Goal: Information Seeking & Learning: Learn about a topic

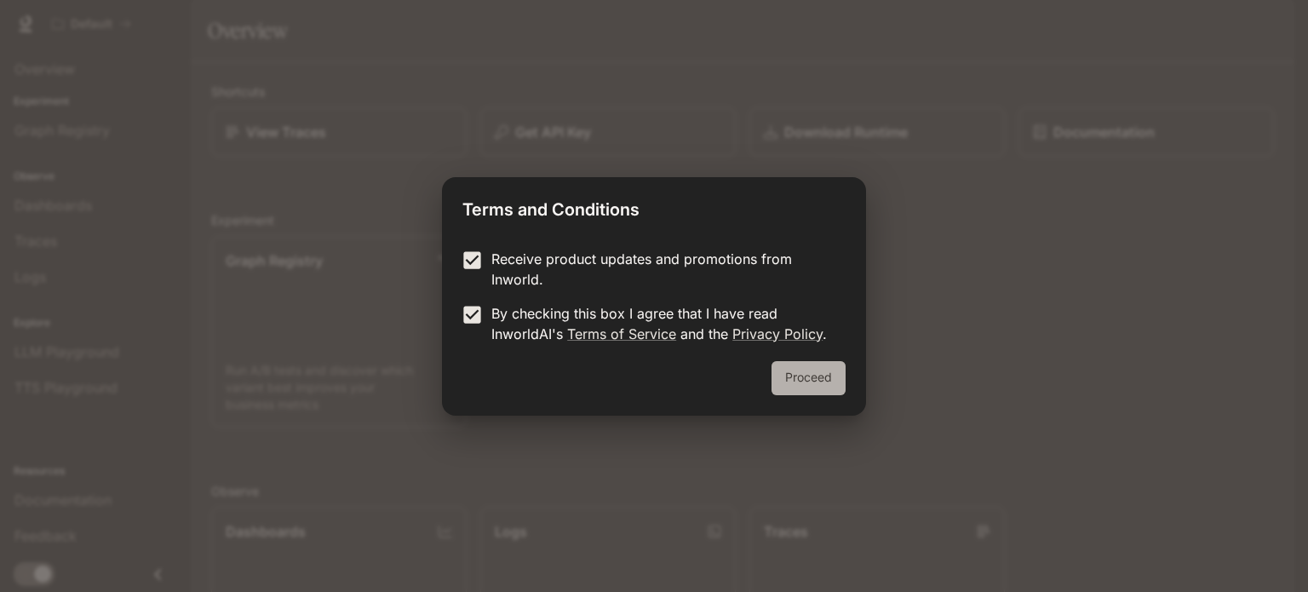
click at [794, 364] on button "Proceed" at bounding box center [809, 378] width 74 height 34
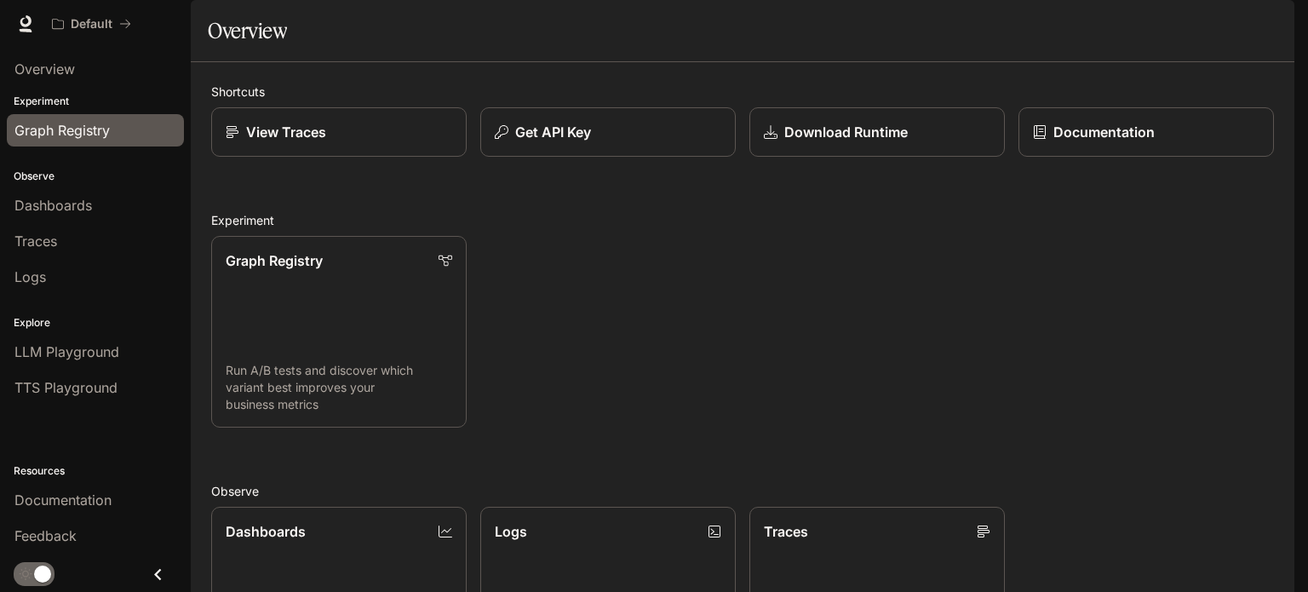
click at [67, 132] on span "Graph Registry" at bounding box center [61, 130] width 95 height 20
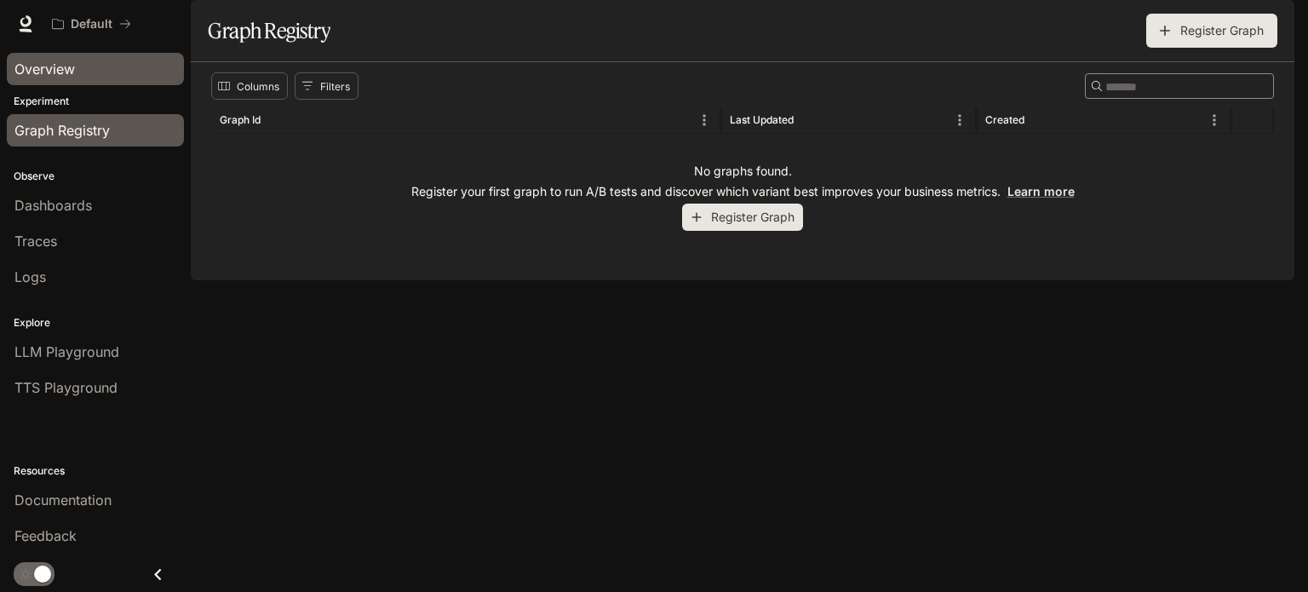
click at [68, 74] on span "Overview" at bounding box center [44, 69] width 60 height 20
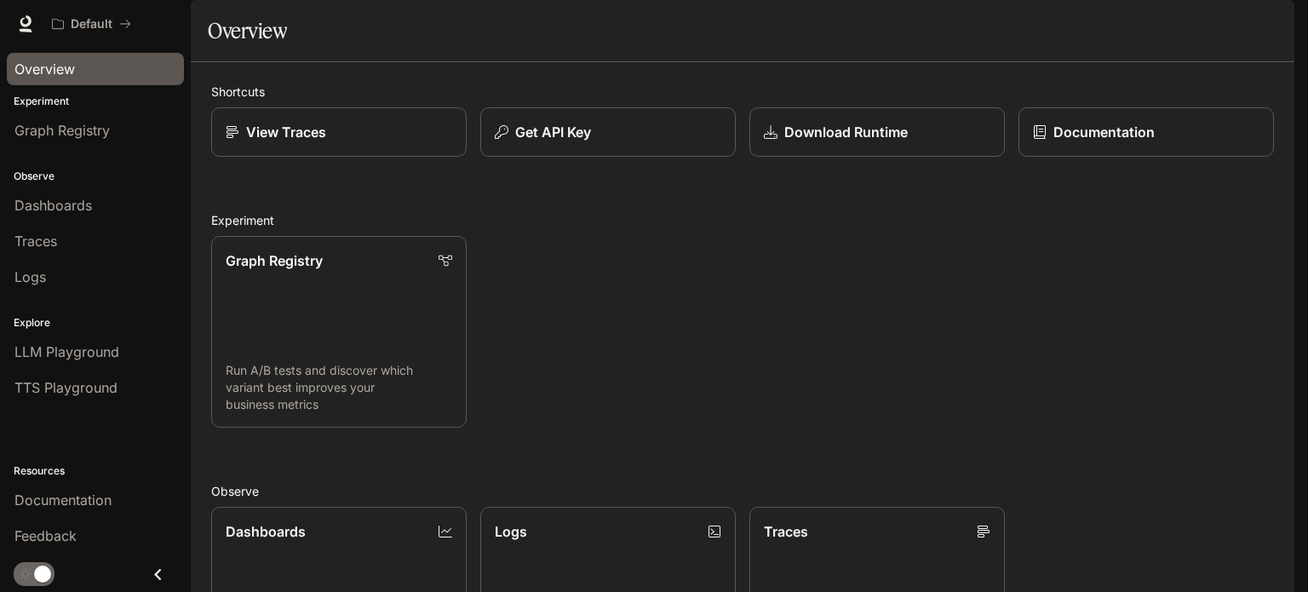
click at [63, 104] on p "Experiment" at bounding box center [95, 101] width 191 height 15
click at [51, 126] on span "Graph Registry" at bounding box center [61, 130] width 95 height 20
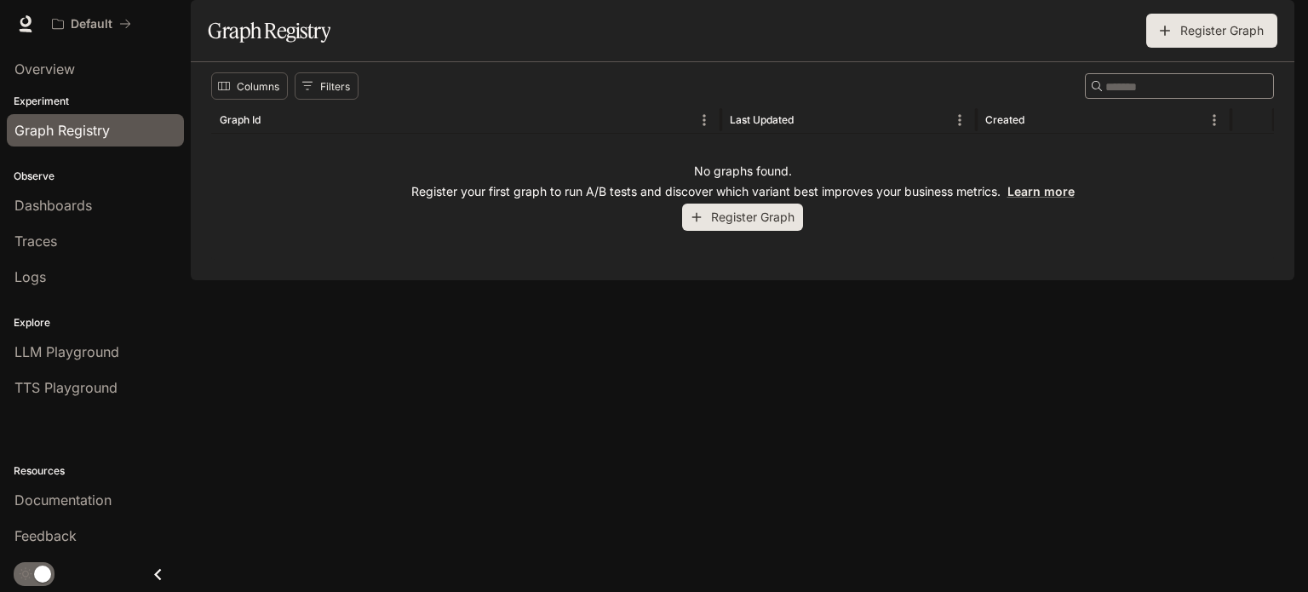
click at [41, 223] on li "Traces" at bounding box center [95, 241] width 191 height 36
click at [41, 210] on span "Dashboards" at bounding box center [52, 205] width 77 height 20
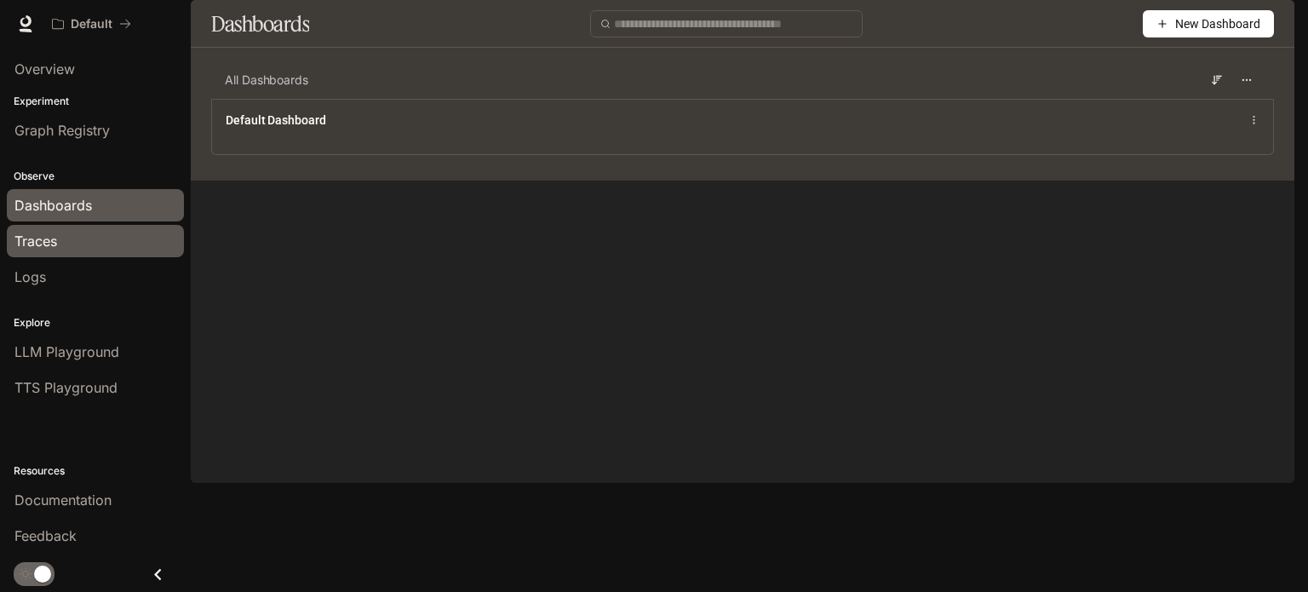
click at [77, 231] on div "Traces" at bounding box center [95, 241] width 162 height 20
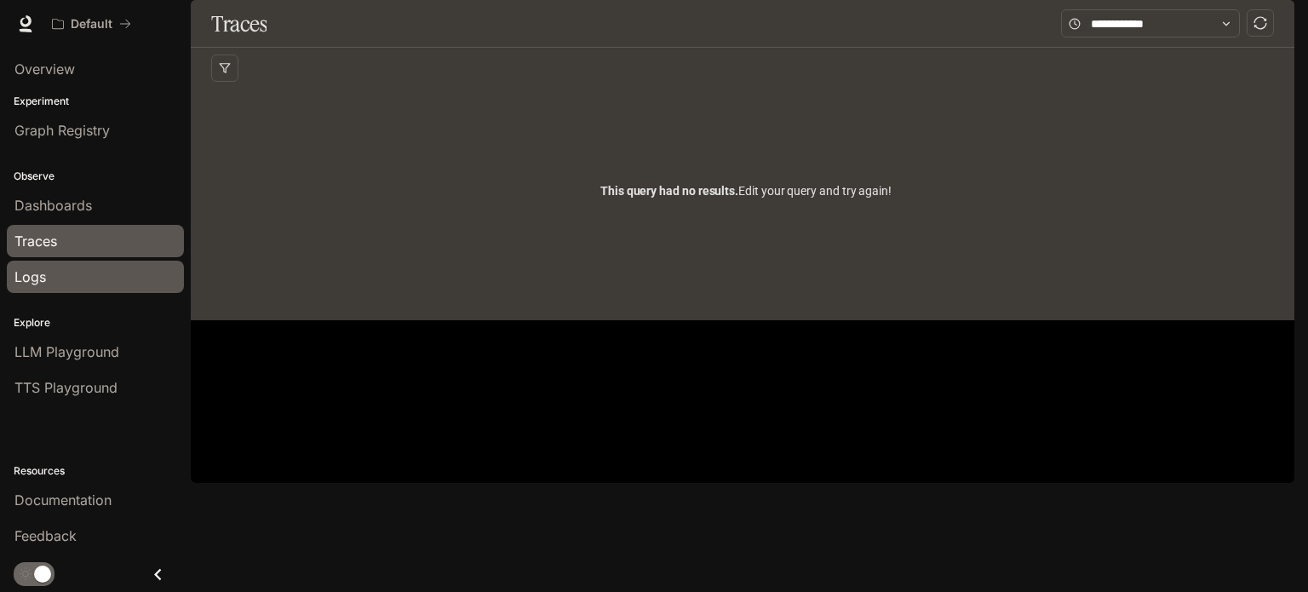
click at [113, 278] on div "Logs" at bounding box center [95, 277] width 162 height 20
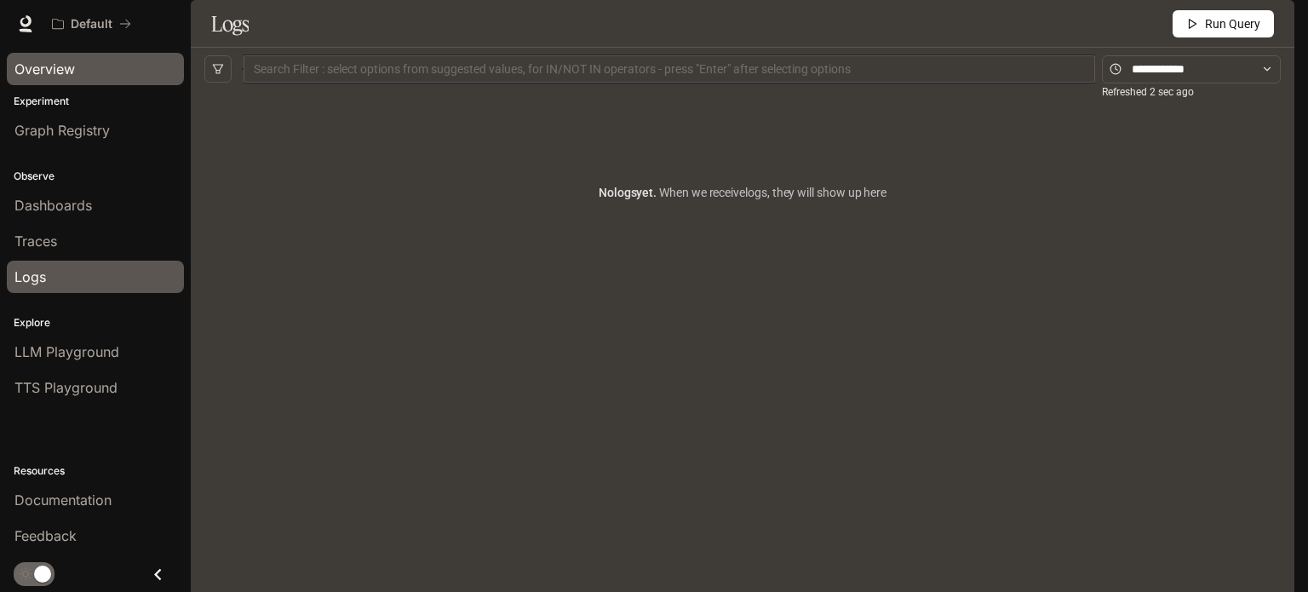
click at [101, 72] on div "Overview" at bounding box center [95, 69] width 162 height 20
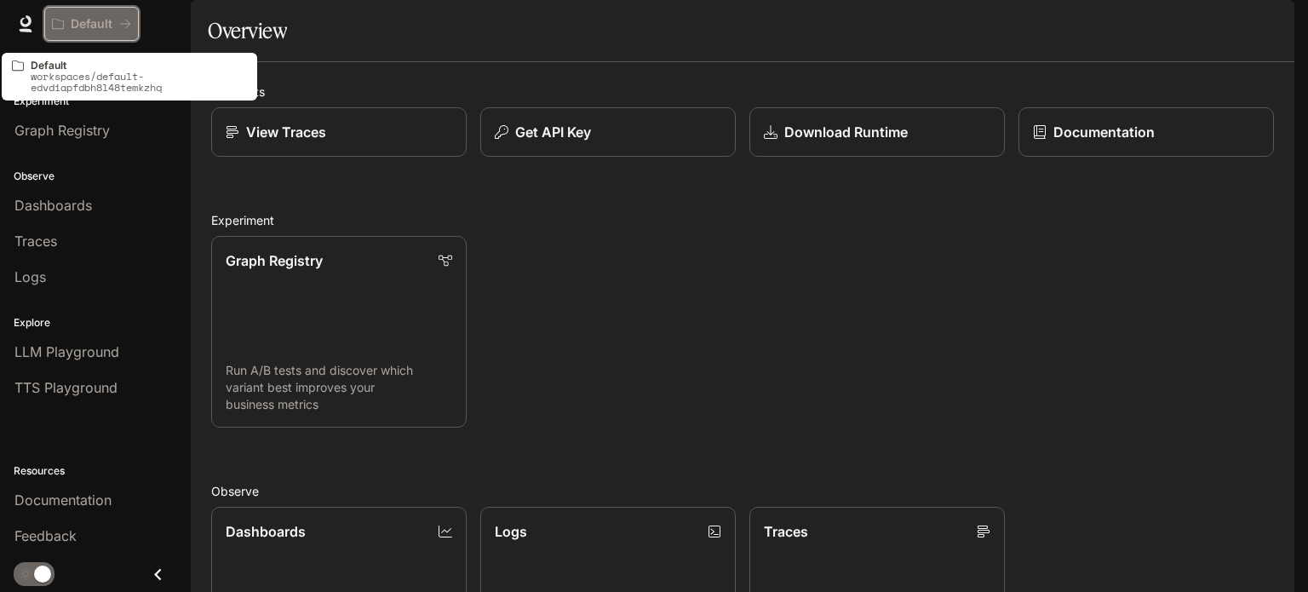
click at [100, 26] on p "Default" at bounding box center [92, 24] width 42 height 14
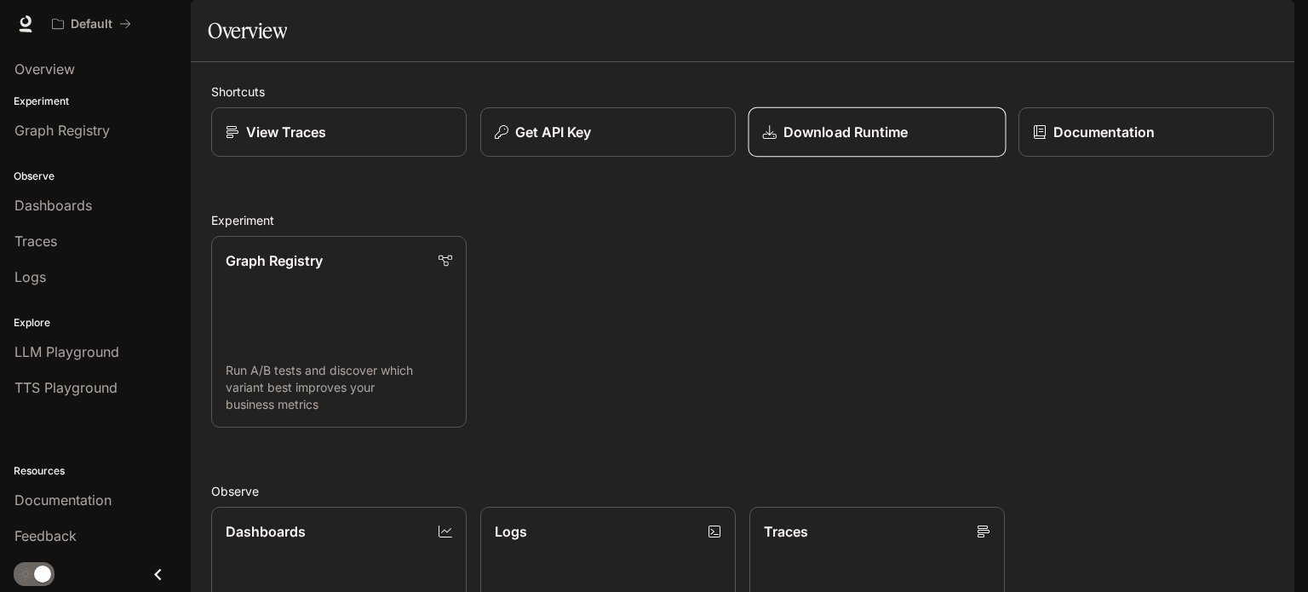
click at [944, 142] on div "Download Runtime" at bounding box center [877, 132] width 229 height 20
click at [366, 158] on link "View Traces" at bounding box center [339, 132] width 258 height 50
